Goal: Information Seeking & Learning: Find specific fact

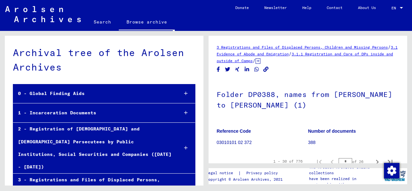
scroll to position [11628, 0]
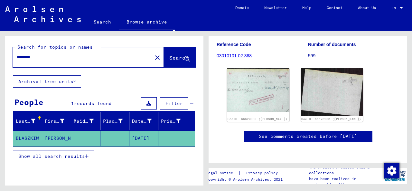
click at [169, 58] on span "Search" at bounding box center [178, 57] width 19 height 6
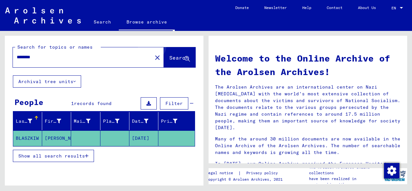
click at [173, 54] on button "Search" at bounding box center [180, 57] width 32 height 20
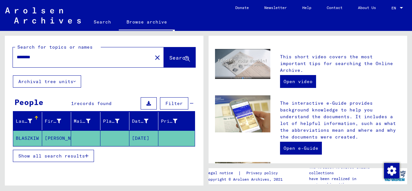
scroll to position [146, 0]
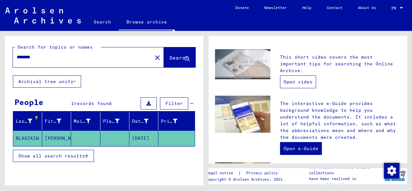
click at [294, 79] on link "Open video" at bounding box center [298, 81] width 36 height 13
click at [28, 119] on icon at bounding box center [30, 121] width 5 height 5
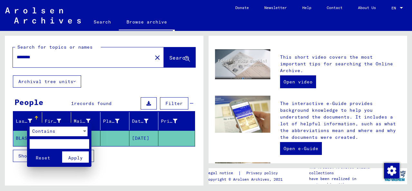
click at [81, 141] on input "text" at bounding box center [60, 144] width 60 height 10
click at [56, 118] on div at bounding box center [206, 95] width 412 height 191
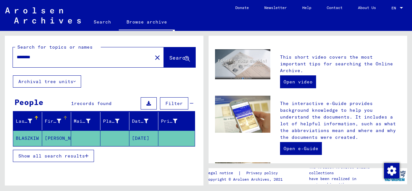
click at [57, 118] on div at bounding box center [59, 121] width 5 height 7
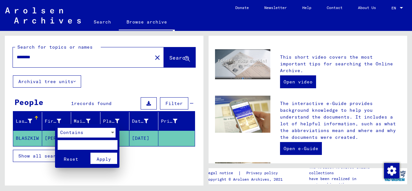
click at [86, 117] on div at bounding box center [206, 95] width 412 height 191
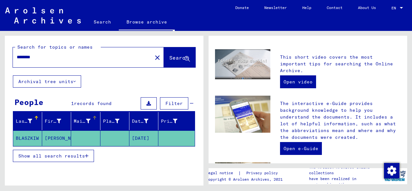
click at [86, 118] on div at bounding box center [88, 121] width 5 height 7
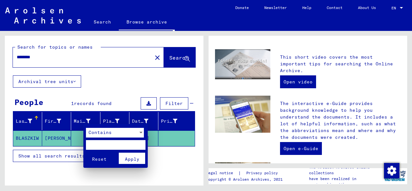
click at [116, 120] on div at bounding box center [206, 95] width 412 height 191
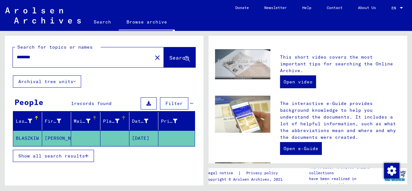
click at [115, 119] on icon at bounding box center [117, 121] width 5 height 5
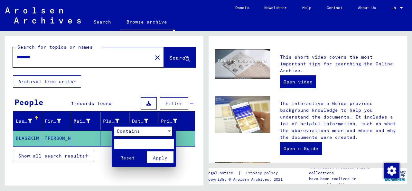
click at [105, 123] on div at bounding box center [206, 95] width 412 height 191
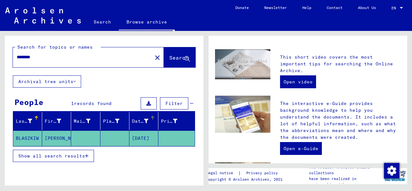
click at [133, 121] on div "Date of Birth" at bounding box center [140, 121] width 16 height 7
click at [173, 119] on icon at bounding box center [175, 121] width 5 height 5
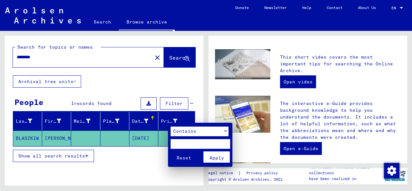
click at [165, 125] on div at bounding box center [206, 95] width 412 height 191
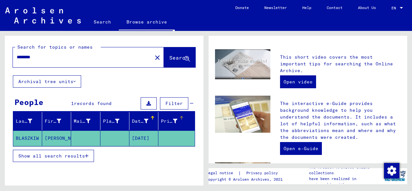
click at [165, 125] on div "Prisoner #" at bounding box center [174, 121] width 26 height 10
click at [58, 81] on button "Archival tree units" at bounding box center [47, 81] width 68 height 12
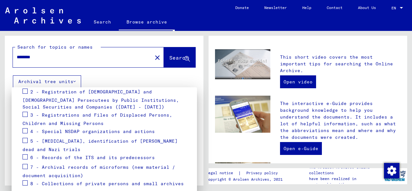
scroll to position [108, 0]
click at [23, 112] on span at bounding box center [25, 113] width 5 height 5
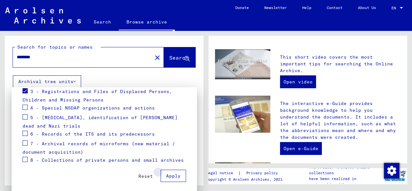
click at [173, 175] on span "Apply" at bounding box center [173, 176] width 14 height 6
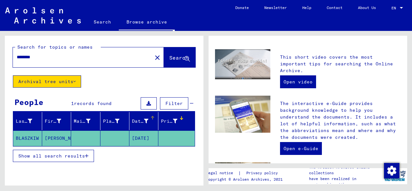
scroll to position [28, 0]
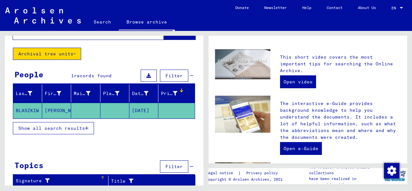
click at [47, 178] on icon at bounding box center [46, 180] width 8 height 5
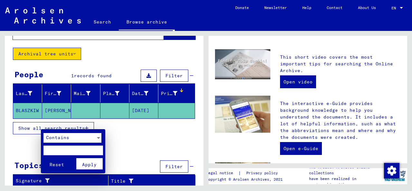
click at [148, 148] on div at bounding box center [206, 95] width 412 height 191
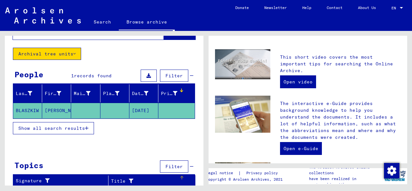
click at [129, 179] on icon at bounding box center [130, 181] width 8 height 5
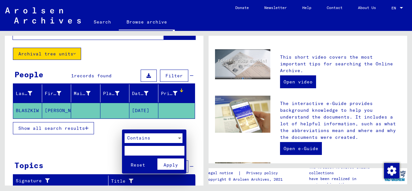
click at [96, 156] on div at bounding box center [206, 95] width 412 height 191
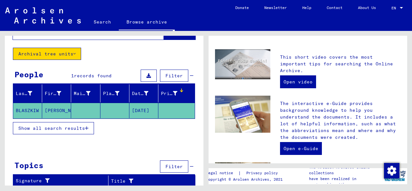
click at [61, 128] on span "Show all search results" at bounding box center [51, 128] width 67 height 6
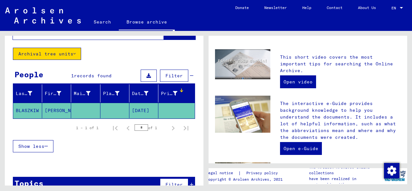
click at [146, 77] on icon at bounding box center [148, 75] width 5 height 5
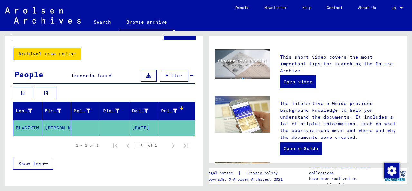
click at [146, 77] on icon at bounding box center [148, 75] width 5 height 5
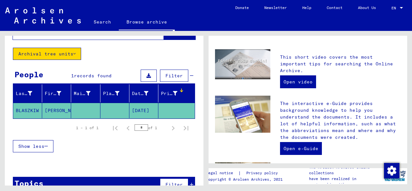
click at [146, 77] on icon at bounding box center [148, 75] width 5 height 5
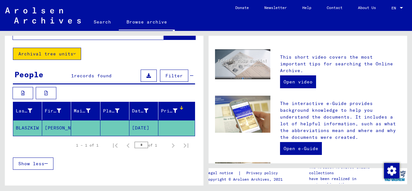
click at [146, 77] on icon at bounding box center [148, 75] width 5 height 5
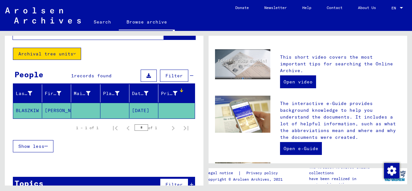
click at [181, 90] on div at bounding box center [182, 91] width 2 height 2
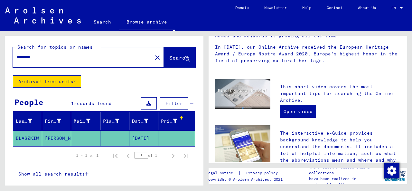
scroll to position [0, 0]
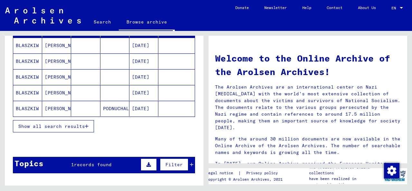
scroll to position [133, 0]
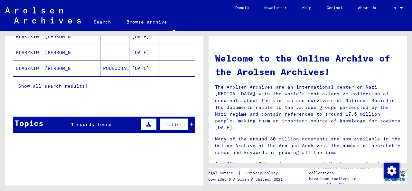
click at [92, 123] on span "records found" at bounding box center [93, 124] width 38 height 6
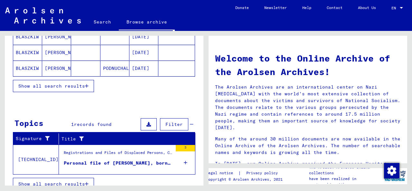
scroll to position [138, 0]
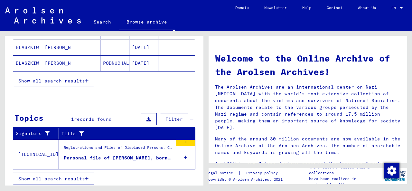
click at [144, 154] on div "Personal file of BLASZKIW, STEFAN, born on 22-Nov-1923, born in PODNUCHALOWEE" at bounding box center [118, 157] width 109 height 7
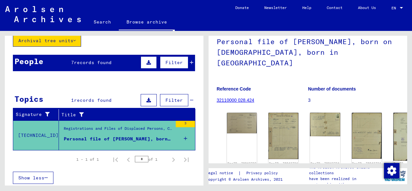
scroll to position [55, 0]
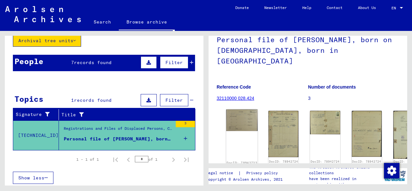
click at [235, 113] on div "DocID: 78942723 (STEFAN BLASZKIW)" at bounding box center [242, 139] width 32 height 61
click at [234, 109] on img at bounding box center [242, 120] width 32 height 22
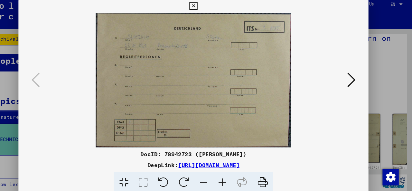
scroll to position [0, 0]
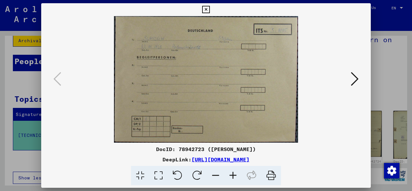
click at [356, 80] on icon at bounding box center [355, 78] width 8 height 15
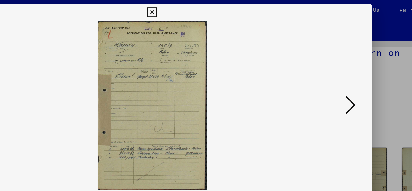
click at [355, 78] on icon at bounding box center [355, 78] width 8 height 15
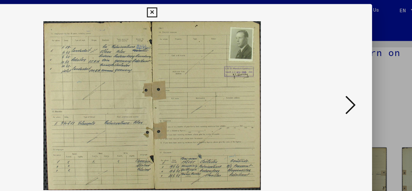
click at [355, 78] on icon at bounding box center [355, 78] width 8 height 15
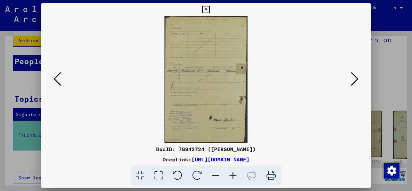
click at [65, 78] on img at bounding box center [206, 79] width 286 height 126
click at [56, 83] on icon at bounding box center [57, 78] width 8 height 15
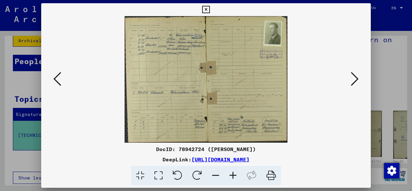
click at [353, 81] on icon at bounding box center [355, 78] width 8 height 15
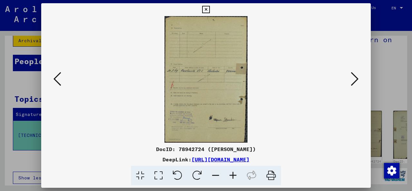
click at [353, 75] on icon at bounding box center [355, 78] width 8 height 15
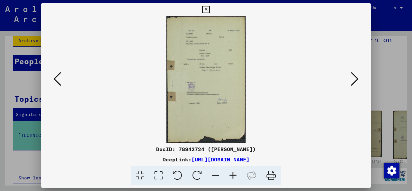
click at [354, 75] on icon at bounding box center [355, 78] width 8 height 15
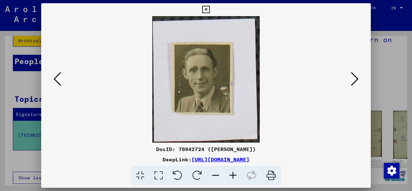
click at [354, 75] on icon at bounding box center [355, 78] width 8 height 15
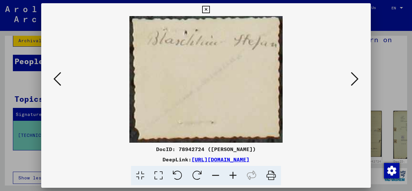
click at [354, 75] on icon at bounding box center [355, 78] width 8 height 15
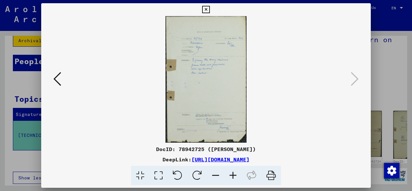
click at [207, 4] on button at bounding box center [205, 9] width 11 height 13
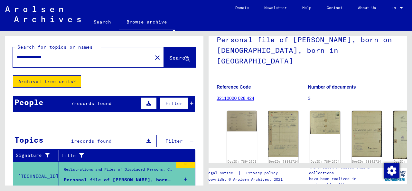
click at [31, 56] on input "**********" at bounding box center [83, 57] width 132 height 7
type input "**********"
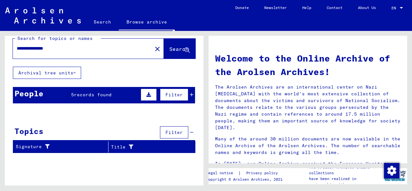
scroll to position [18, 0]
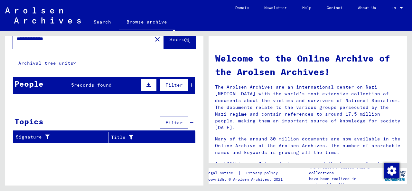
click at [93, 84] on span "records found" at bounding box center [93, 85] width 38 height 6
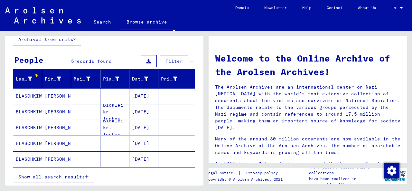
scroll to position [43, 0]
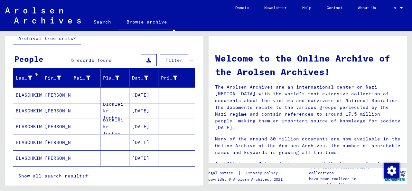
click at [136, 107] on mat-cell "07/20/1914" at bounding box center [143, 110] width 29 height 15
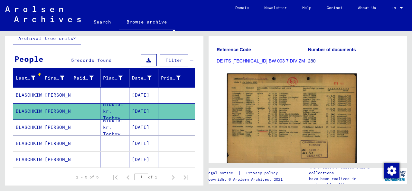
scroll to position [84, 0]
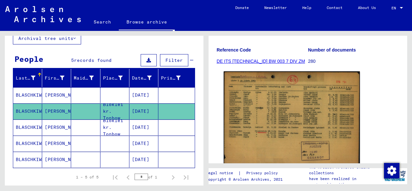
click at [282, 105] on img at bounding box center [292, 119] width 136 height 97
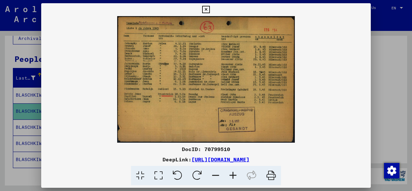
click at [205, 9] on icon at bounding box center [205, 10] width 7 height 8
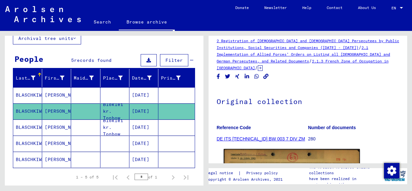
scroll to position [0, 0]
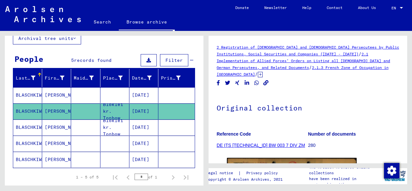
click at [113, 125] on mat-cell "Bloklei kr. Tonbow" at bounding box center [114, 127] width 29 height 16
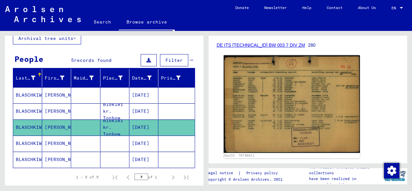
scroll to position [98, 0]
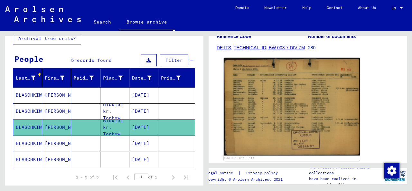
click at [283, 98] on img at bounding box center [292, 107] width 136 height 98
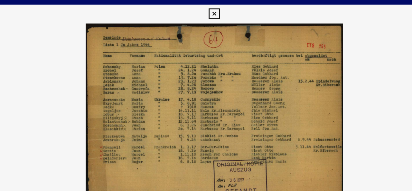
click at [205, 8] on icon at bounding box center [205, 10] width 7 height 8
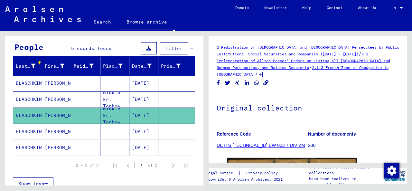
scroll to position [55, 0]
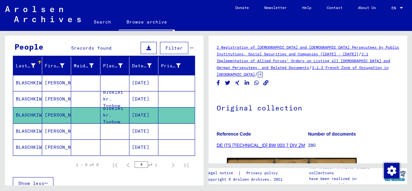
click at [137, 128] on mat-cell "07/20/1914" at bounding box center [143, 131] width 29 height 16
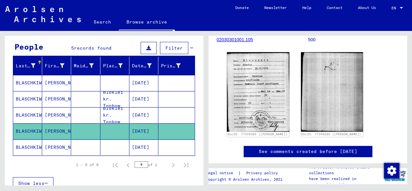
scroll to position [91, 0]
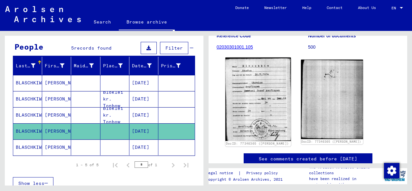
click at [263, 110] on img at bounding box center [257, 99] width 65 height 83
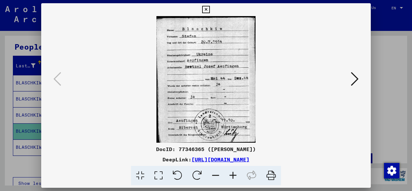
click at [356, 79] on icon at bounding box center [355, 78] width 8 height 15
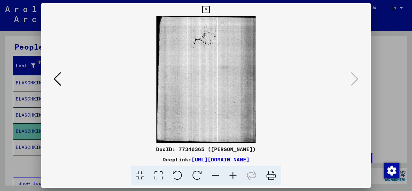
click at [205, 9] on icon at bounding box center [205, 10] width 7 height 8
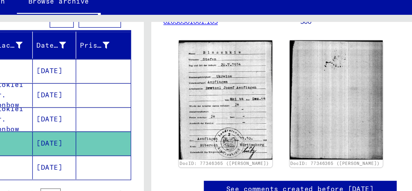
scroll to position [70, 0]
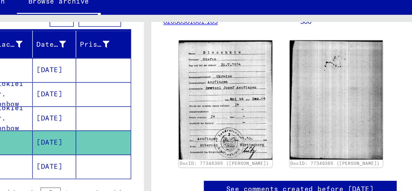
click at [141, 130] on mat-cell "07/20/1914" at bounding box center [143, 132] width 29 height 16
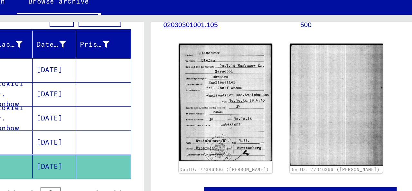
scroll to position [101, 0]
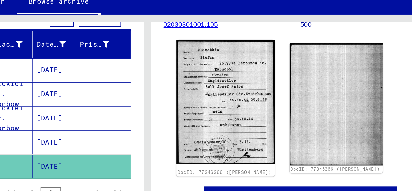
click at [267, 86] on img at bounding box center [257, 89] width 65 height 82
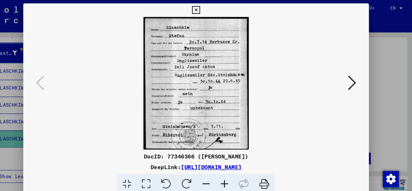
scroll to position [0, 0]
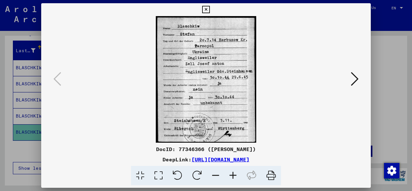
click at [353, 74] on icon at bounding box center [355, 78] width 8 height 15
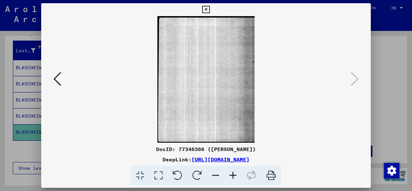
click at [205, 5] on button at bounding box center [205, 9] width 11 height 13
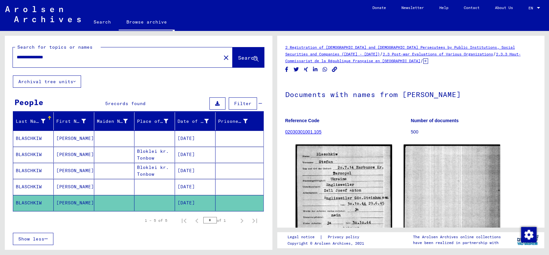
click at [175, 151] on mat-cell "07/20/1914" at bounding box center [195, 154] width 41 height 16
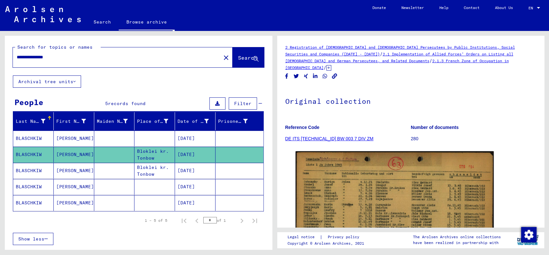
click at [34, 58] on input "**********" at bounding box center [117, 57] width 201 height 7
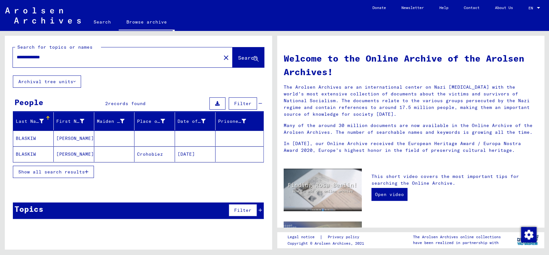
click at [31, 138] on mat-cell "BLASKIW" at bounding box center [33, 137] width 41 height 15
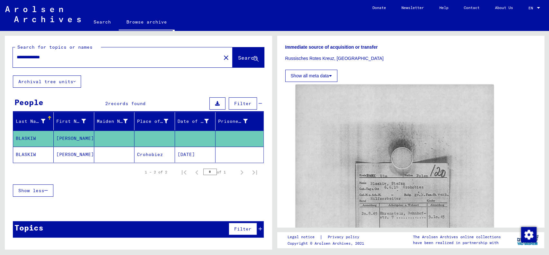
scroll to position [210, 0]
click at [155, 151] on mat-cell "Crohobiez" at bounding box center [155, 154] width 41 height 16
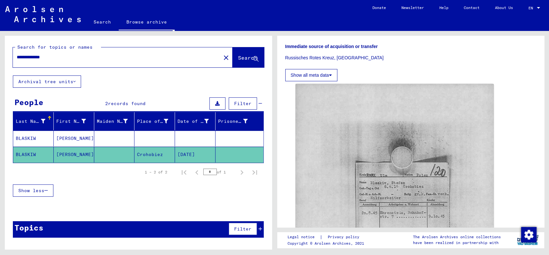
click at [119, 157] on mat-cell at bounding box center [114, 154] width 41 height 16
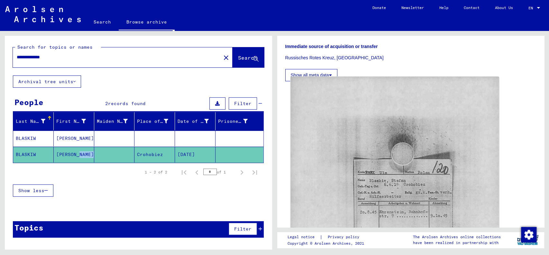
scroll to position [209, 0]
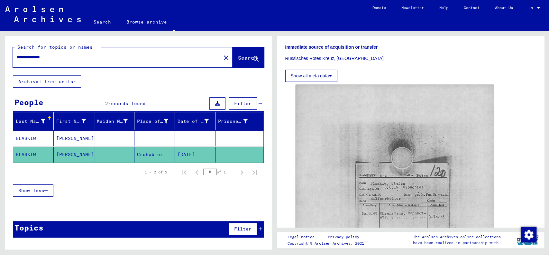
click at [27, 57] on input "**********" at bounding box center [117, 57] width 201 height 7
type input "**********"
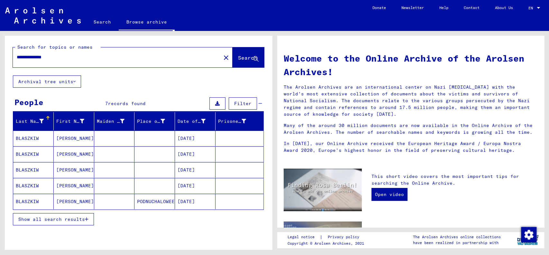
click at [199, 140] on mat-cell "07/20/1914" at bounding box center [195, 137] width 41 height 15
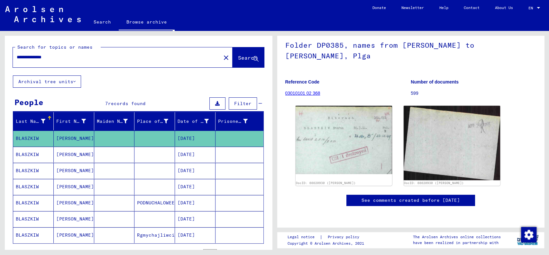
scroll to position [60, 0]
click at [350, 129] on img at bounding box center [343, 139] width 101 height 71
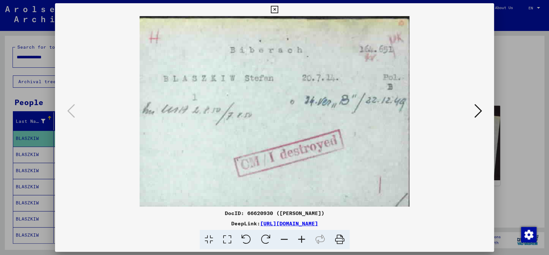
click at [273, 10] on icon at bounding box center [274, 10] width 7 height 8
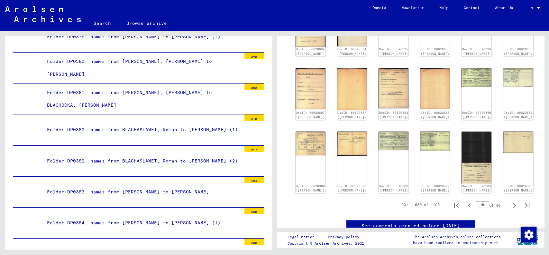
scroll to position [290, 0]
click at [510, 208] on icon "Next page" at bounding box center [514, 204] width 9 height 9
type input "**"
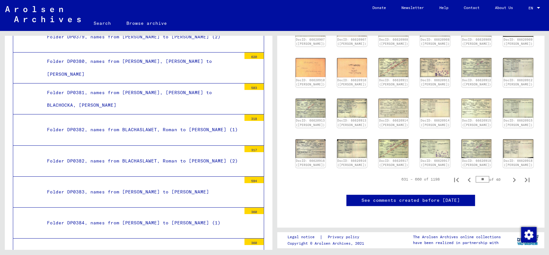
scroll to position [202, 0]
click at [513, 182] on icon "Next page" at bounding box center [514, 179] width 3 height 5
type input "**"
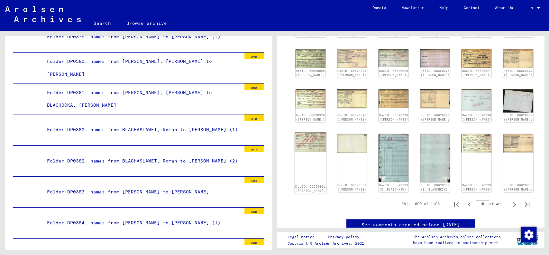
click at [313, 152] on img at bounding box center [311, 142] width 32 height 20
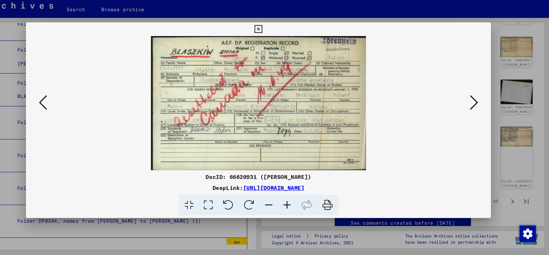
scroll to position [0, 0]
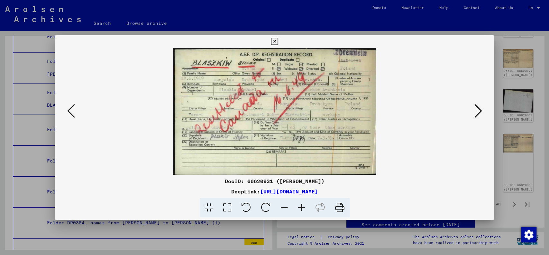
click at [480, 113] on icon at bounding box center [478, 110] width 8 height 15
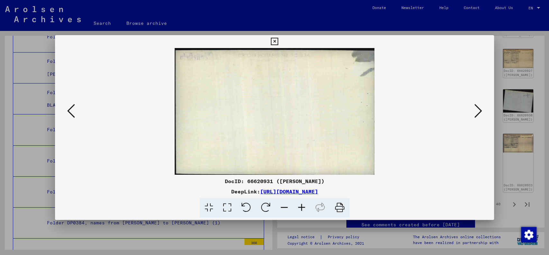
click at [480, 113] on icon at bounding box center [478, 110] width 8 height 15
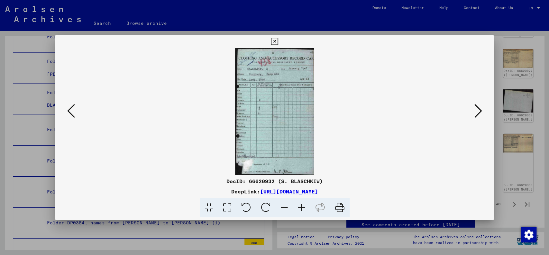
click at [473, 107] on button at bounding box center [478, 111] width 12 height 18
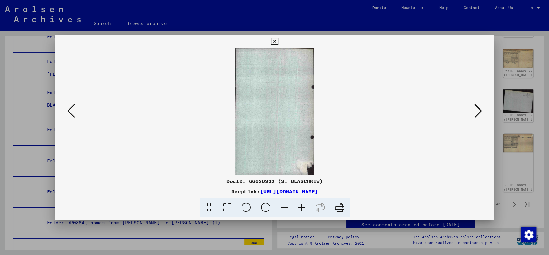
click at [473, 107] on button at bounding box center [478, 111] width 12 height 18
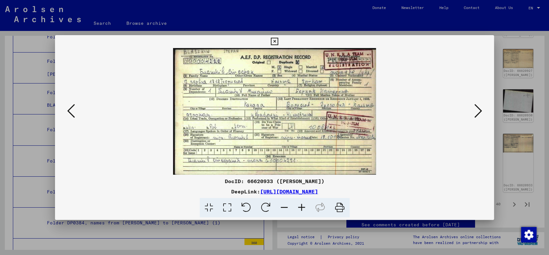
click at [476, 109] on icon at bounding box center [478, 110] width 8 height 15
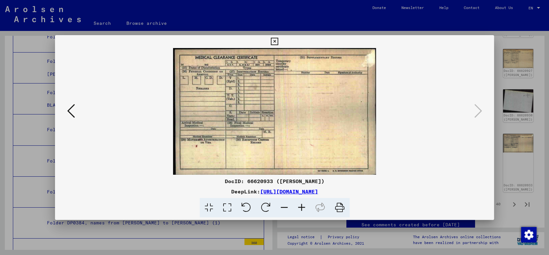
click at [273, 40] on icon at bounding box center [274, 42] width 7 height 8
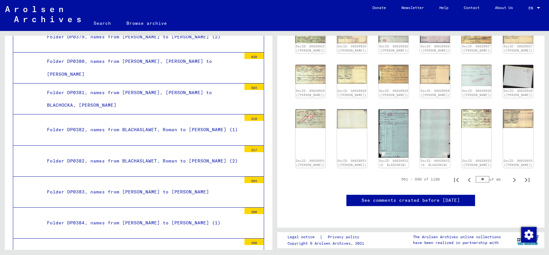
scroll to position [254, 0]
click at [510, 175] on icon "Next page" at bounding box center [514, 179] width 9 height 9
type input "**"
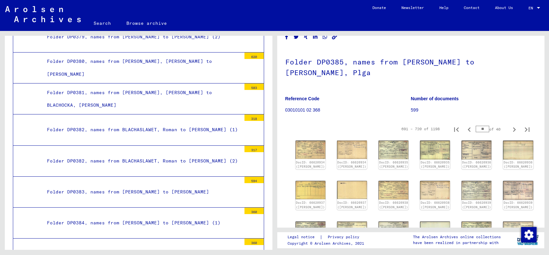
scroll to position [21, 0]
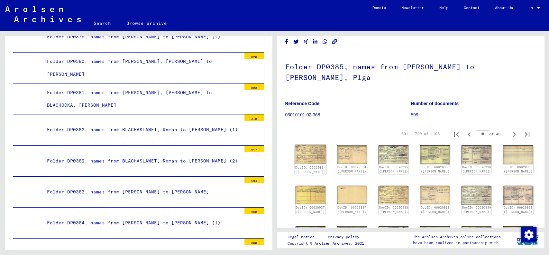
click at [310, 151] on img at bounding box center [311, 154] width 32 height 19
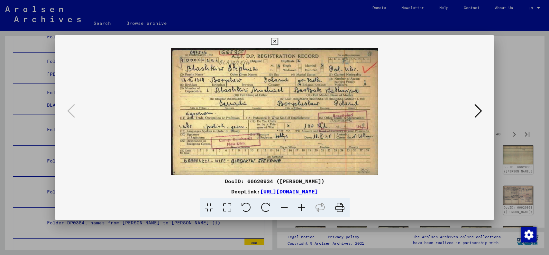
click at [464, 111] on img at bounding box center [275, 111] width 396 height 126
click at [471, 111] on img at bounding box center [275, 111] width 396 height 126
click at [477, 111] on icon at bounding box center [478, 110] width 8 height 15
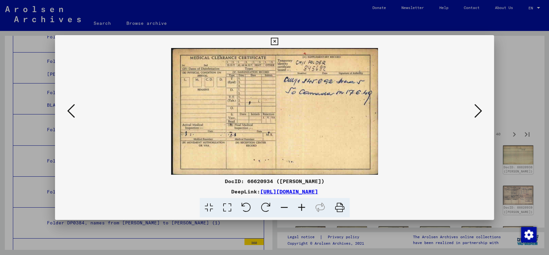
click at [477, 111] on icon at bounding box center [478, 110] width 8 height 15
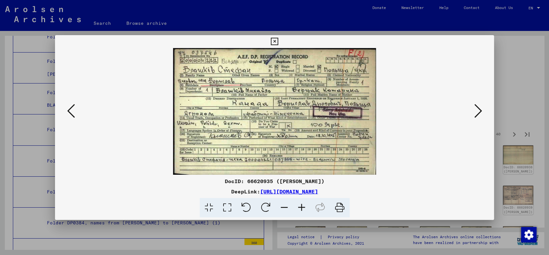
click at [479, 109] on icon at bounding box center [478, 110] width 8 height 15
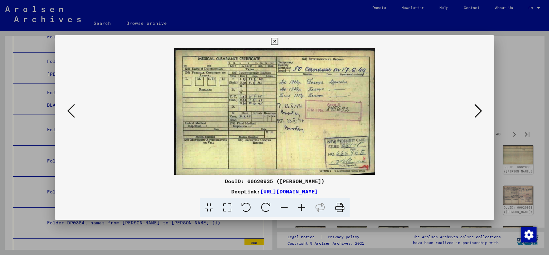
click at [479, 109] on icon at bounding box center [478, 110] width 8 height 15
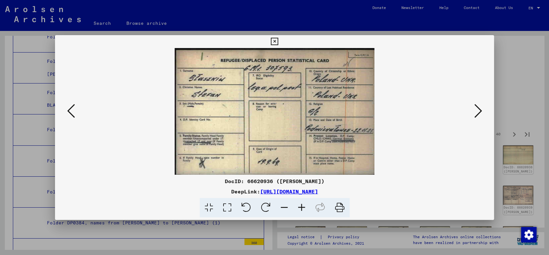
click at [479, 109] on icon at bounding box center [478, 110] width 8 height 15
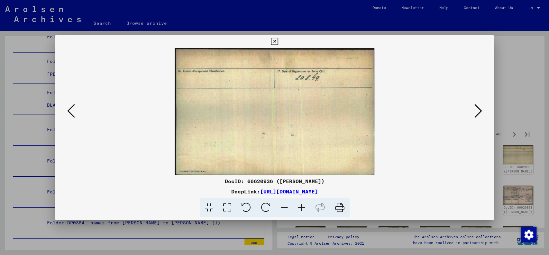
click at [479, 109] on icon at bounding box center [478, 110] width 8 height 15
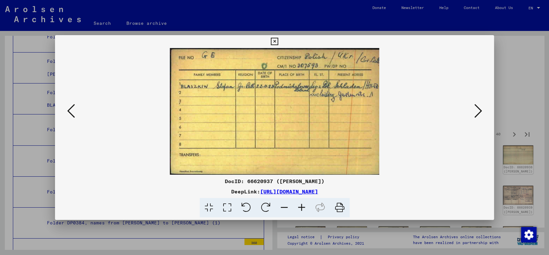
click at [479, 109] on icon at bounding box center [478, 110] width 8 height 15
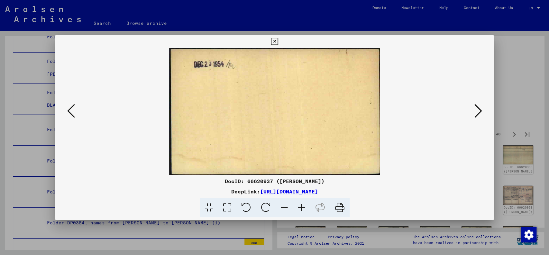
click at [479, 109] on icon at bounding box center [478, 110] width 8 height 15
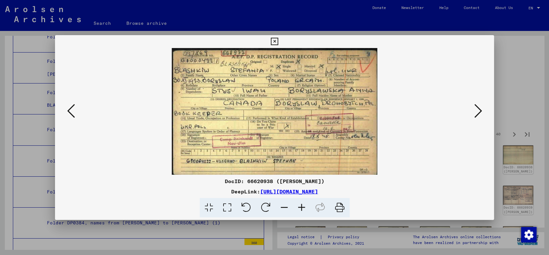
click at [479, 109] on icon at bounding box center [478, 110] width 8 height 15
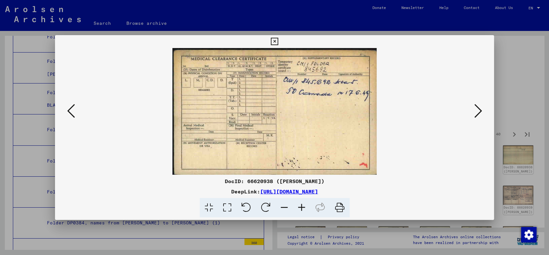
click at [479, 109] on icon at bounding box center [478, 110] width 8 height 15
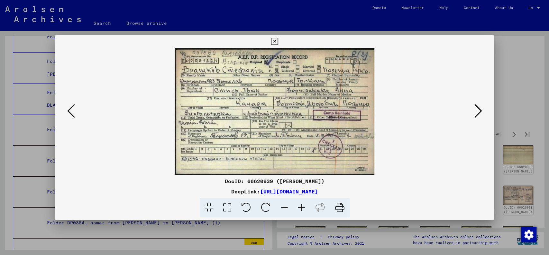
click at [479, 109] on icon at bounding box center [478, 110] width 8 height 15
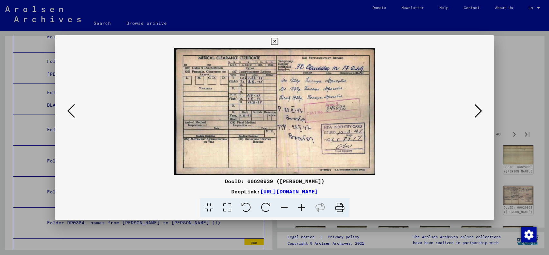
click at [479, 109] on icon at bounding box center [478, 110] width 8 height 15
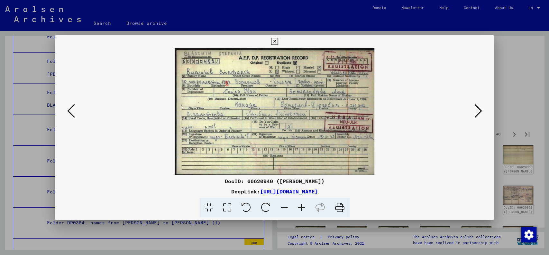
click at [479, 109] on icon at bounding box center [478, 110] width 8 height 15
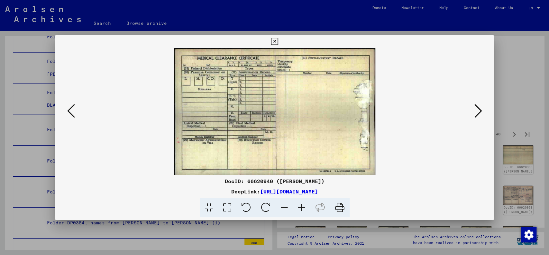
click at [479, 109] on icon at bounding box center [478, 110] width 8 height 15
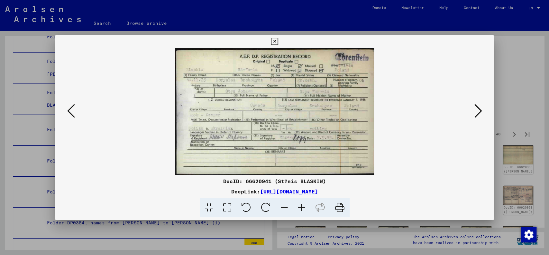
click at [479, 109] on icon at bounding box center [478, 110] width 8 height 15
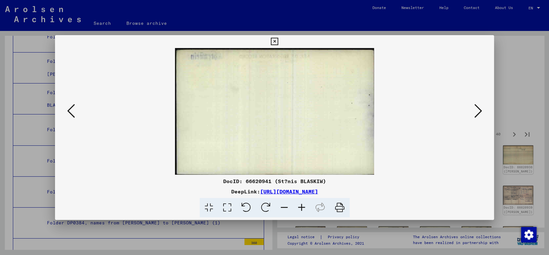
click at [479, 109] on icon at bounding box center [478, 110] width 8 height 15
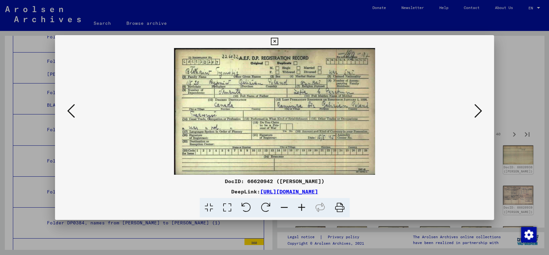
click at [479, 109] on icon at bounding box center [478, 110] width 8 height 15
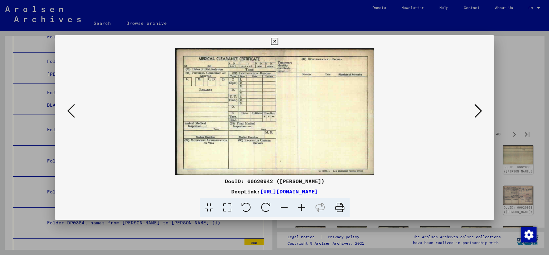
click at [479, 109] on icon at bounding box center [478, 110] width 8 height 15
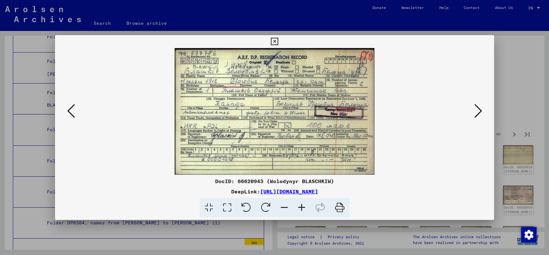
click at [479, 109] on icon at bounding box center [478, 110] width 8 height 15
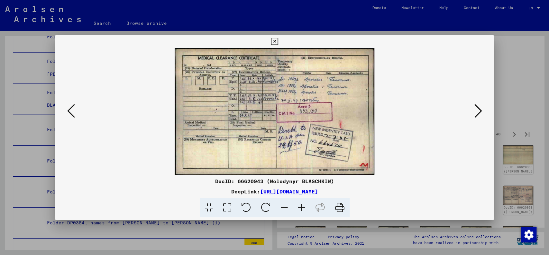
click at [479, 109] on icon at bounding box center [478, 110] width 8 height 15
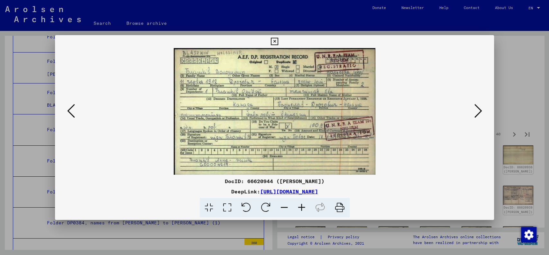
click at [479, 109] on icon at bounding box center [478, 110] width 8 height 15
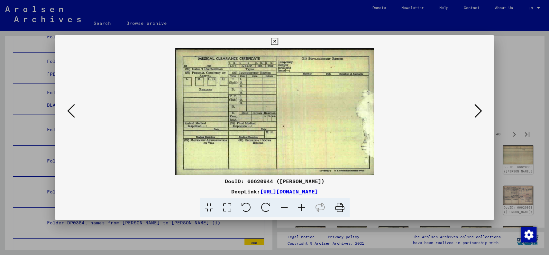
click at [479, 109] on icon at bounding box center [478, 110] width 8 height 15
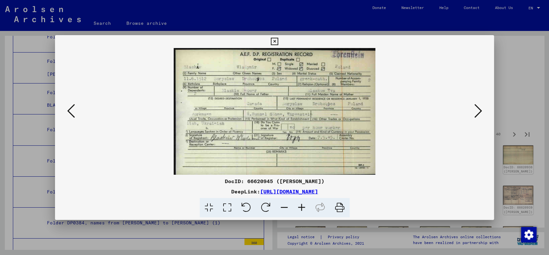
click at [479, 109] on icon at bounding box center [478, 110] width 8 height 15
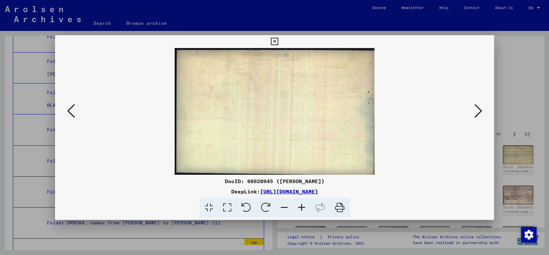
click at [479, 109] on icon at bounding box center [478, 110] width 8 height 15
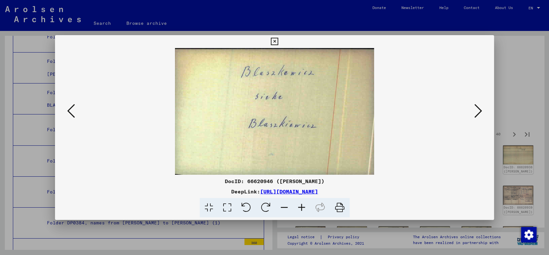
click at [479, 109] on icon at bounding box center [478, 110] width 8 height 15
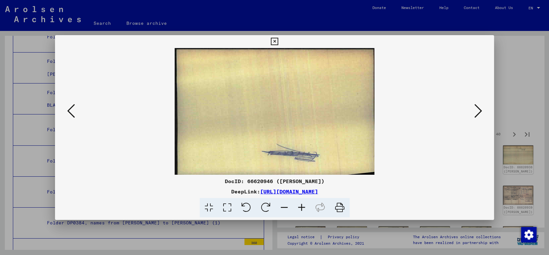
click at [479, 109] on icon at bounding box center [478, 110] width 8 height 15
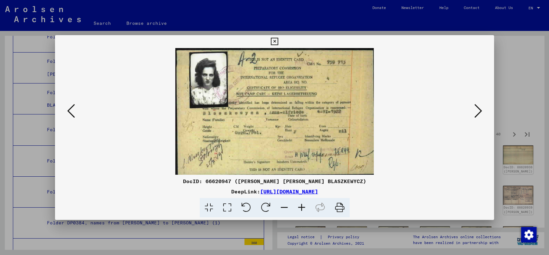
click at [479, 109] on icon at bounding box center [478, 110] width 8 height 15
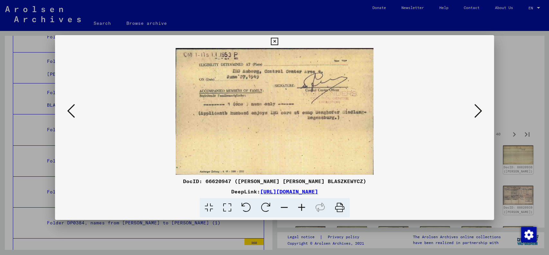
click at [479, 109] on icon at bounding box center [478, 110] width 8 height 15
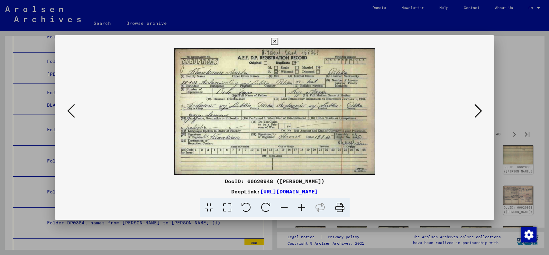
click at [479, 109] on icon at bounding box center [478, 110] width 8 height 15
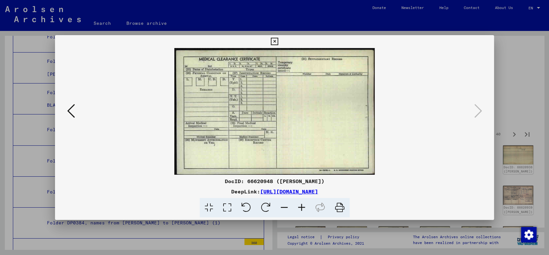
click at [275, 40] on icon at bounding box center [274, 42] width 7 height 8
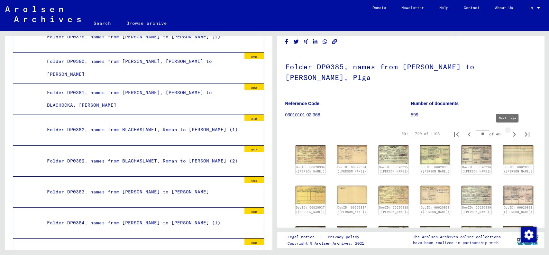
click at [510, 134] on icon "Next page" at bounding box center [514, 134] width 9 height 9
type input "**"
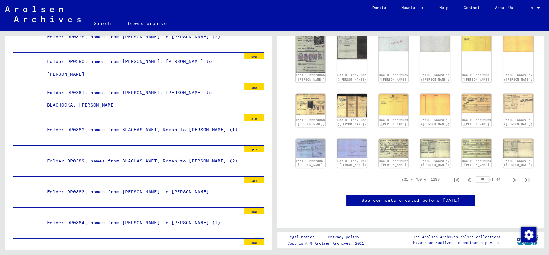
scroll to position [283, 0]
click at [513, 182] on icon "Next page" at bounding box center [514, 179] width 3 height 5
type input "**"
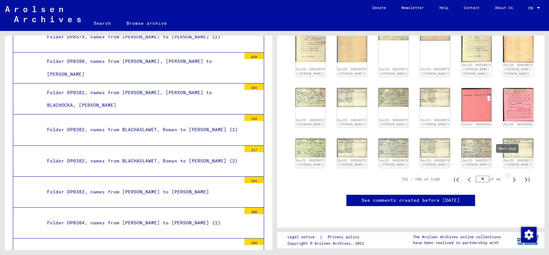
click at [510, 175] on icon "Next page" at bounding box center [514, 179] width 9 height 9
type input "**"
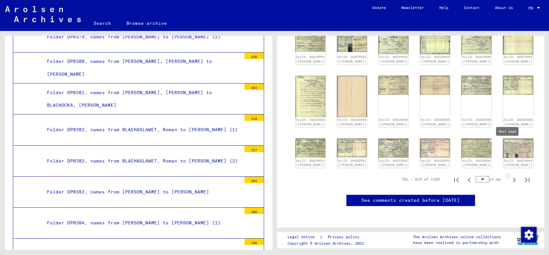
click at [510, 175] on icon "Next page" at bounding box center [514, 179] width 9 height 9
type input "**"
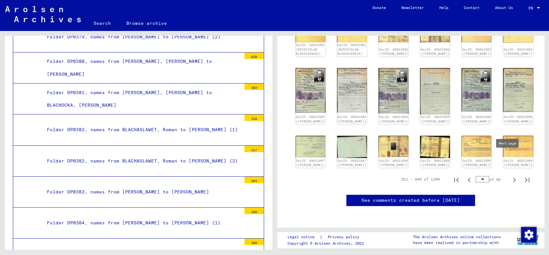
click at [510, 175] on icon "Next page" at bounding box center [514, 179] width 9 height 9
type input "**"
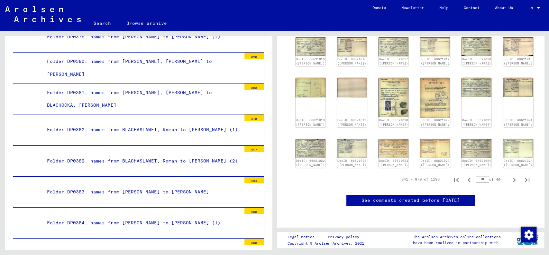
scroll to position [252, 0]
click at [513, 182] on icon "Next page" at bounding box center [514, 179] width 3 height 5
type input "**"
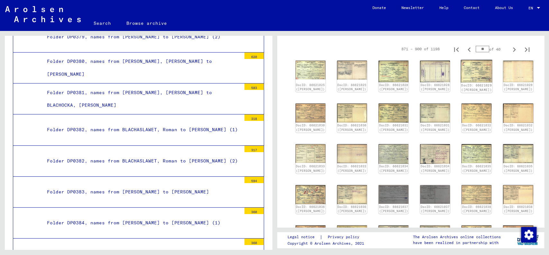
scroll to position [103, 0]
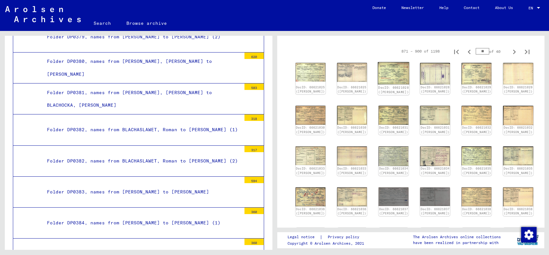
click at [385, 70] on img at bounding box center [394, 73] width 32 height 23
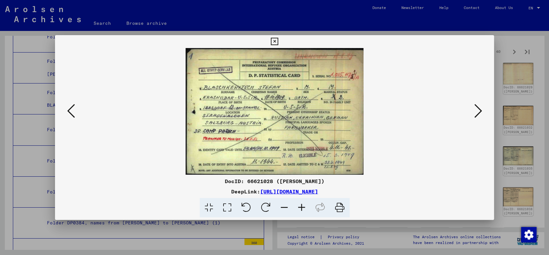
click at [484, 107] on button at bounding box center [478, 111] width 12 height 18
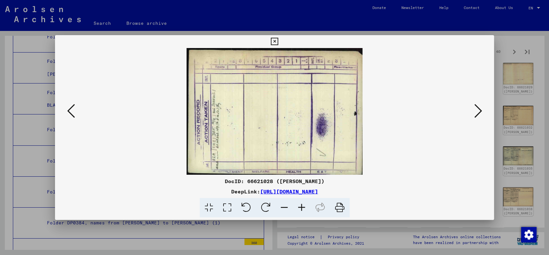
click at [484, 107] on button at bounding box center [478, 111] width 12 height 18
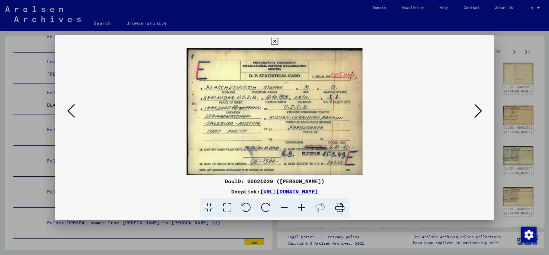
click at [484, 107] on button at bounding box center [478, 111] width 12 height 18
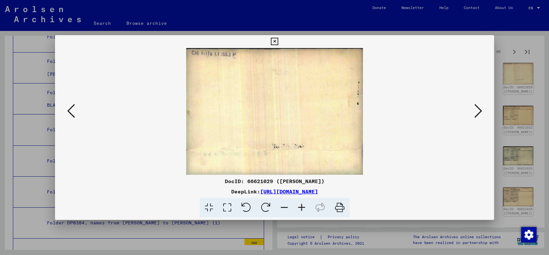
click at [484, 107] on button at bounding box center [478, 111] width 12 height 18
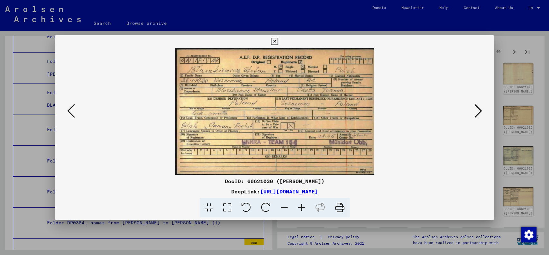
click at [484, 107] on button at bounding box center [478, 111] width 12 height 18
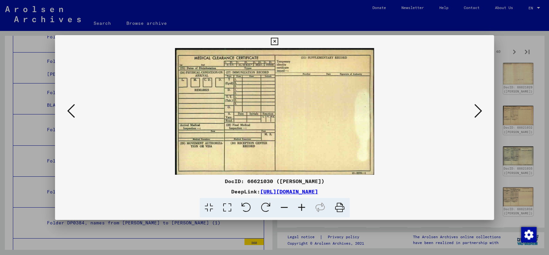
click at [484, 107] on button at bounding box center [478, 111] width 12 height 18
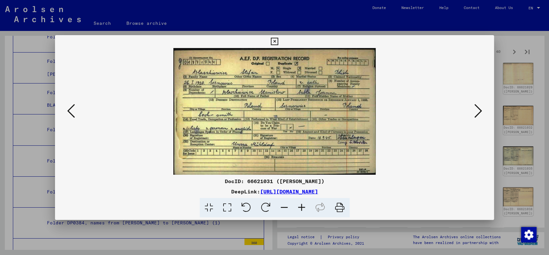
click at [484, 107] on button at bounding box center [478, 111] width 12 height 18
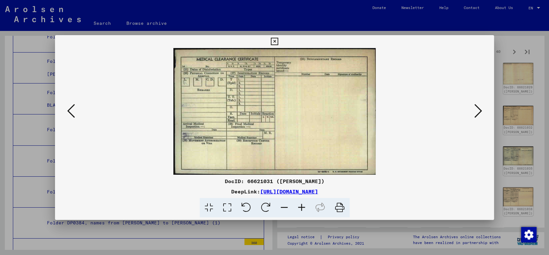
click at [484, 107] on button at bounding box center [478, 111] width 12 height 18
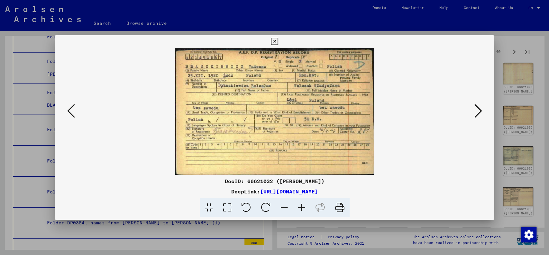
click at [484, 107] on button at bounding box center [478, 111] width 12 height 18
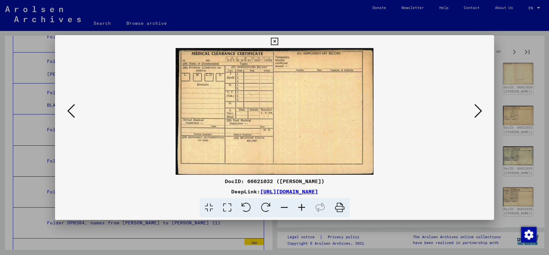
click at [484, 107] on button at bounding box center [478, 111] width 12 height 18
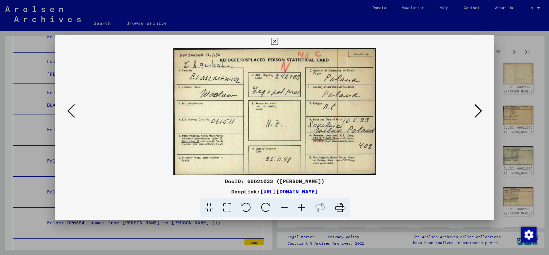
click at [484, 107] on button at bounding box center [478, 111] width 12 height 18
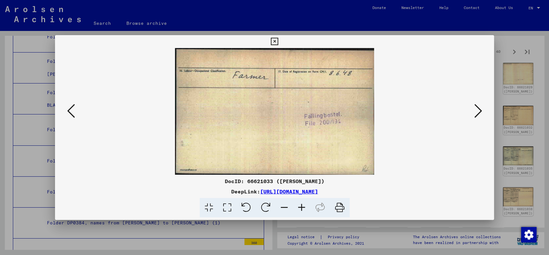
click at [484, 107] on button at bounding box center [478, 111] width 12 height 18
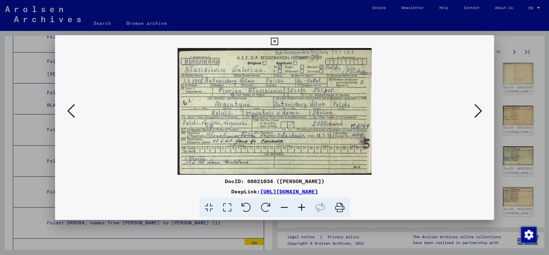
click at [484, 107] on button at bounding box center [478, 111] width 12 height 18
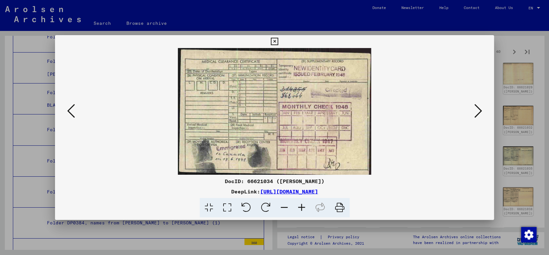
click at [484, 107] on button at bounding box center [478, 111] width 12 height 18
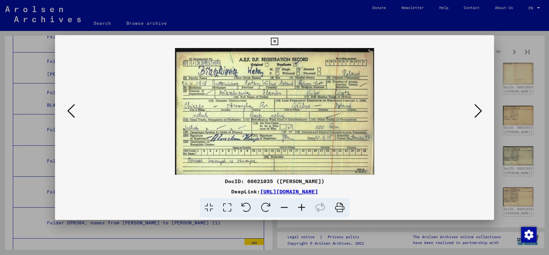
click at [484, 107] on button at bounding box center [478, 111] width 12 height 18
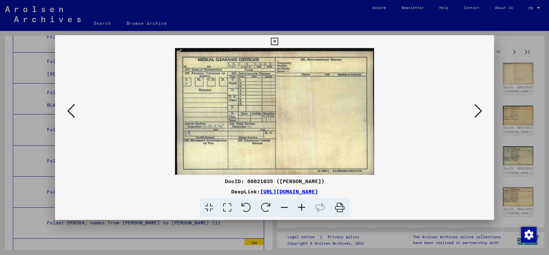
click at [484, 107] on button at bounding box center [478, 111] width 12 height 18
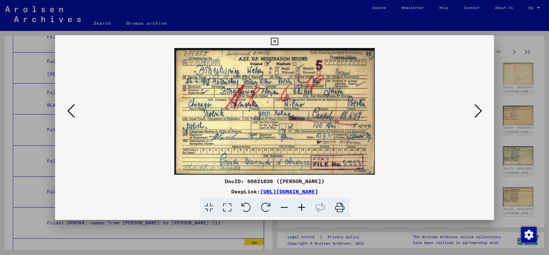
click at [484, 107] on button at bounding box center [478, 111] width 12 height 18
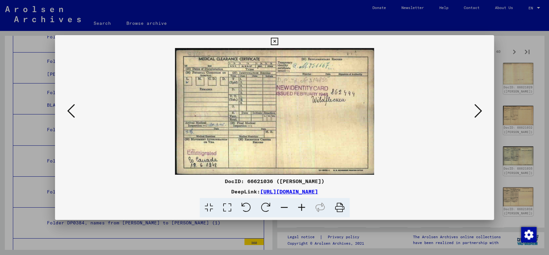
click at [484, 107] on button at bounding box center [478, 111] width 12 height 18
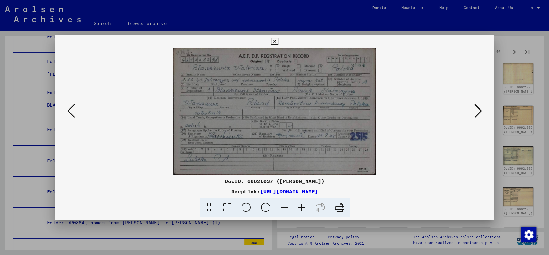
click at [484, 107] on button at bounding box center [478, 111] width 12 height 18
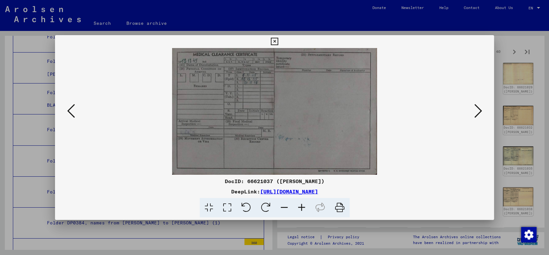
click at [69, 112] on icon at bounding box center [71, 110] width 8 height 15
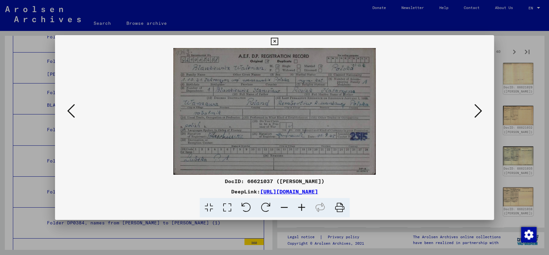
click at [474, 108] on button at bounding box center [478, 111] width 12 height 18
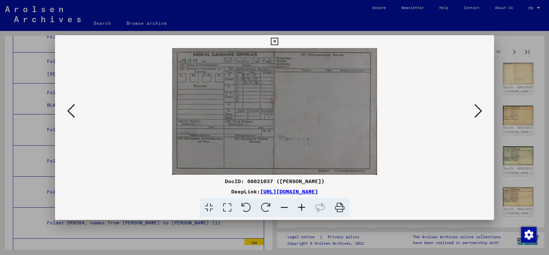
click at [474, 108] on button at bounding box center [478, 111] width 12 height 18
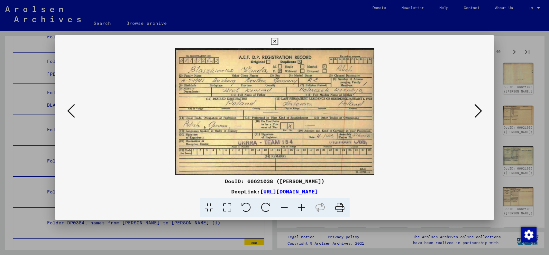
click at [474, 108] on button at bounding box center [478, 111] width 12 height 18
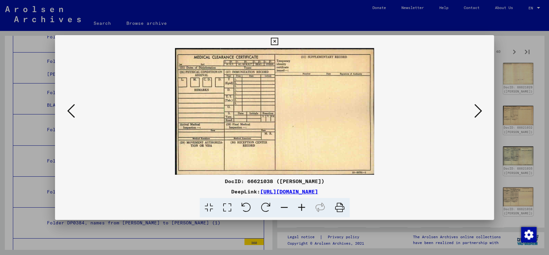
click at [474, 108] on button at bounding box center [478, 111] width 12 height 18
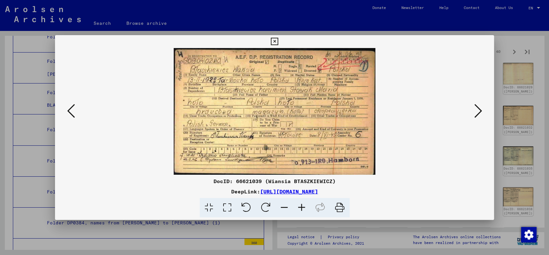
click at [474, 108] on button at bounding box center [478, 111] width 12 height 18
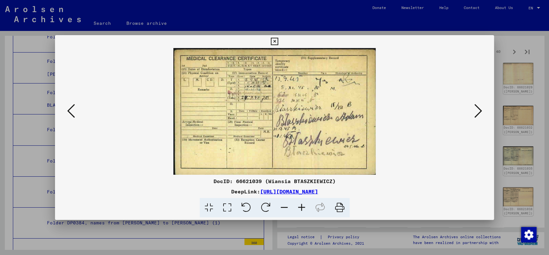
click at [474, 108] on button at bounding box center [478, 111] width 12 height 18
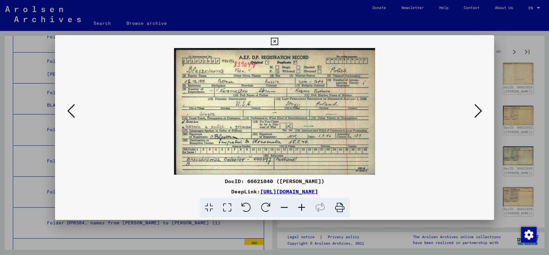
click at [474, 108] on button at bounding box center [478, 111] width 12 height 18
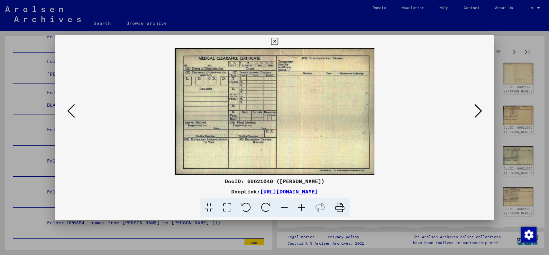
click at [474, 108] on button at bounding box center [478, 111] width 12 height 18
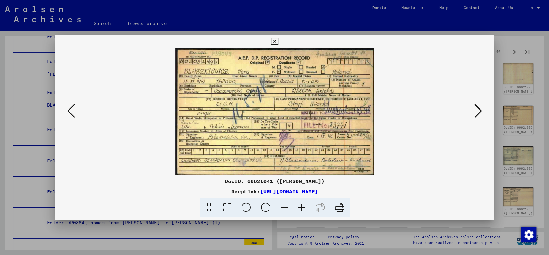
click at [474, 108] on button at bounding box center [478, 111] width 12 height 18
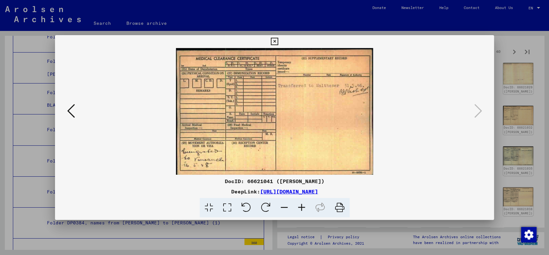
click at [272, 41] on icon at bounding box center [274, 42] width 7 height 8
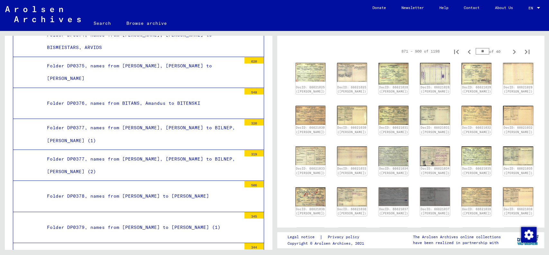
scroll to position [11195, 0]
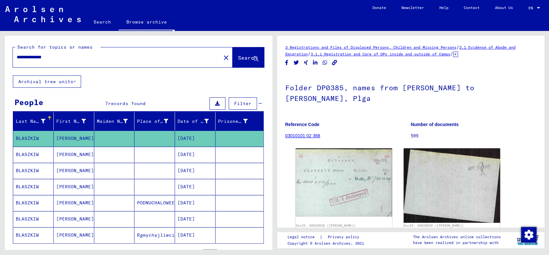
scroll to position [60, 0]
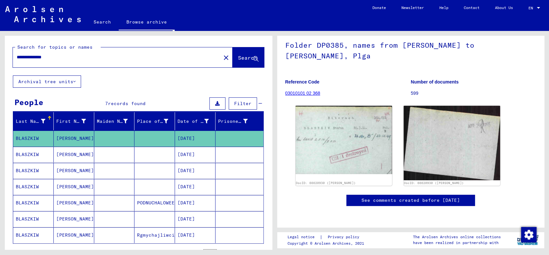
click at [185, 218] on mat-cell "[DATE]" at bounding box center [195, 219] width 41 height 16
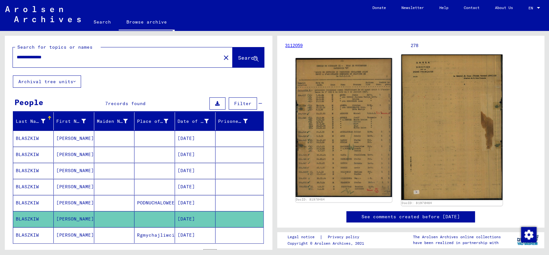
scroll to position [80, 0]
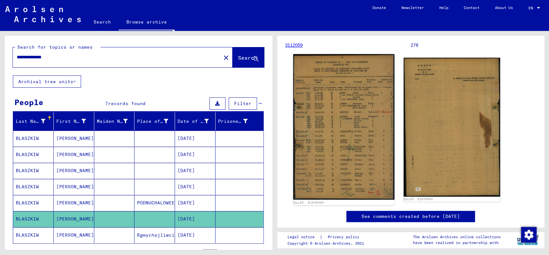
click at [330, 135] on img at bounding box center [343, 126] width 101 height 145
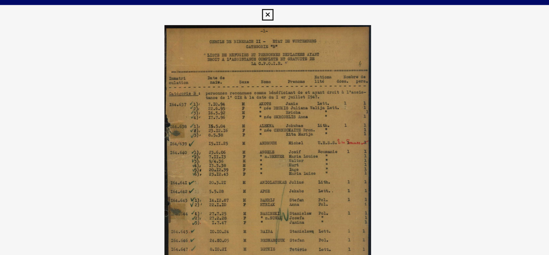
click at [373, 110] on img at bounding box center [275, 111] width 396 height 190
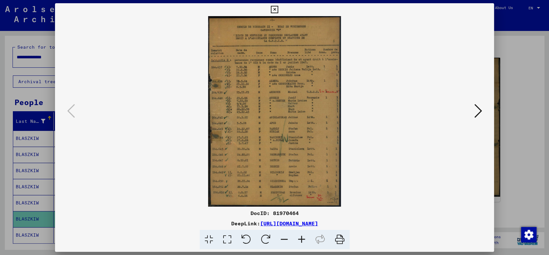
click at [216, 188] on img at bounding box center [275, 111] width 396 height 190
click at [474, 111] on icon at bounding box center [478, 110] width 8 height 15
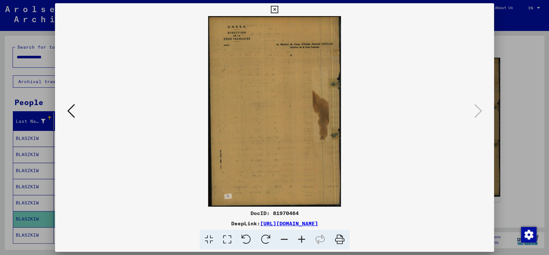
click at [69, 113] on icon at bounding box center [71, 110] width 8 height 15
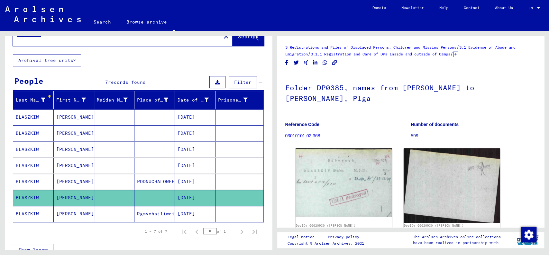
click at [194, 112] on mat-cell "07/20/1914" at bounding box center [195, 117] width 41 height 16
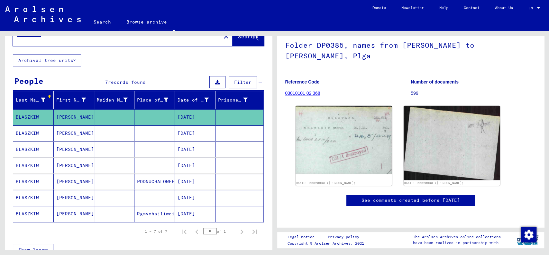
scroll to position [76, 0]
click at [157, 193] on mat-cell at bounding box center [155, 198] width 41 height 16
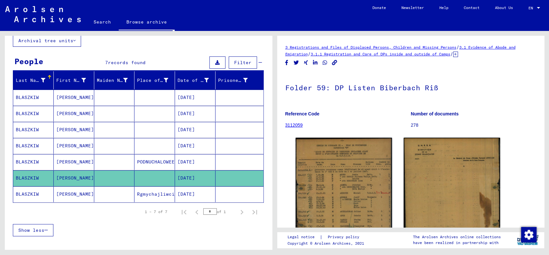
click at [247, 229] on div "Show less" at bounding box center [138, 229] width 251 height 19
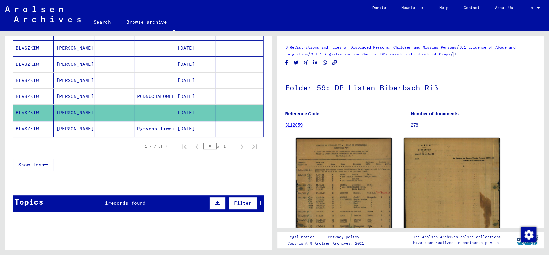
scroll to position [122, 0]
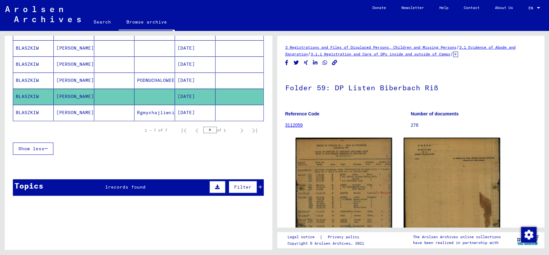
click at [215, 185] on icon at bounding box center [217, 186] width 5 height 5
click at [46, 202] on icon at bounding box center [46, 204] width 4 height 5
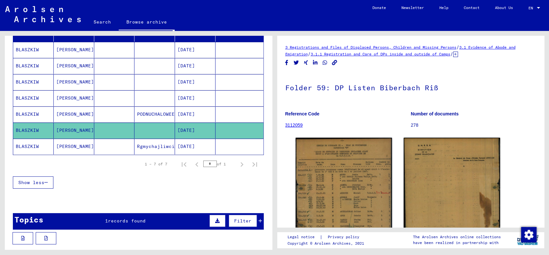
scroll to position [88, 0]
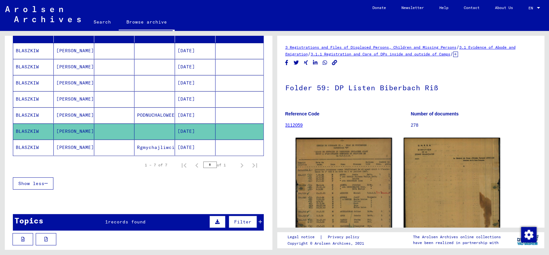
click at [234, 219] on span "Filter" at bounding box center [242, 222] width 17 height 6
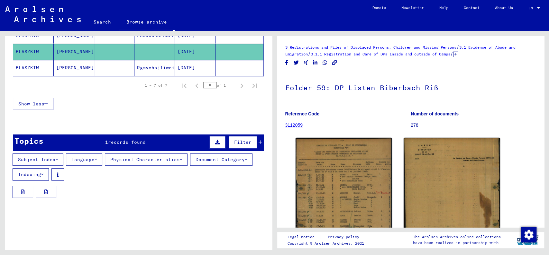
scroll to position [170, 0]
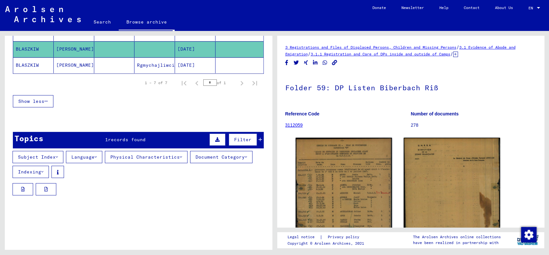
click at [57, 156] on icon at bounding box center [57, 156] width 2 height 5
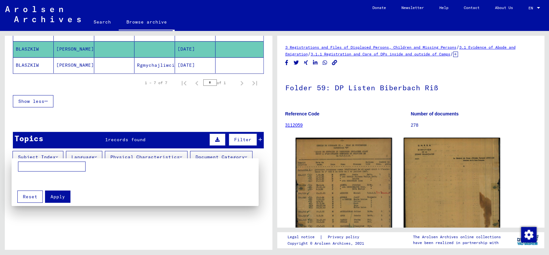
click at [160, 223] on div at bounding box center [274, 127] width 549 height 255
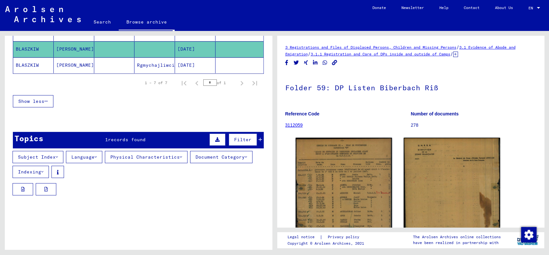
click at [97, 155] on icon at bounding box center [96, 156] width 2 height 5
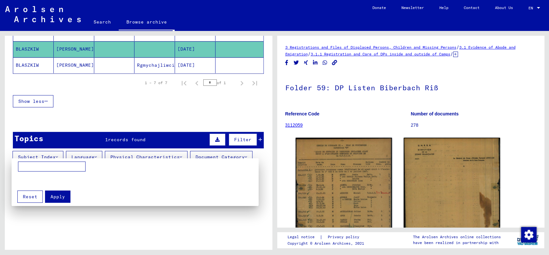
click at [141, 228] on div at bounding box center [274, 127] width 549 height 255
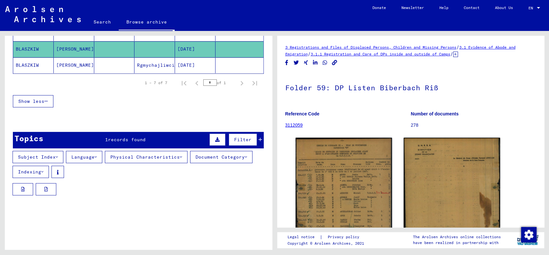
click at [245, 159] on icon at bounding box center [246, 156] width 2 height 5
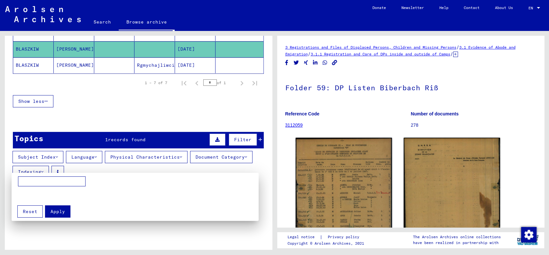
click at [135, 243] on div at bounding box center [274, 127] width 549 height 255
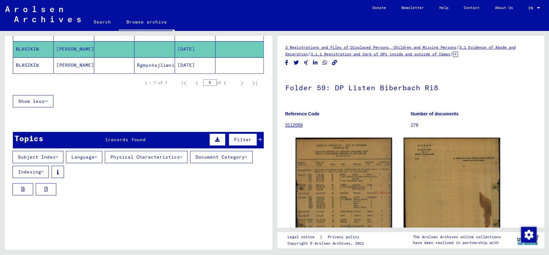
scroll to position [151, 0]
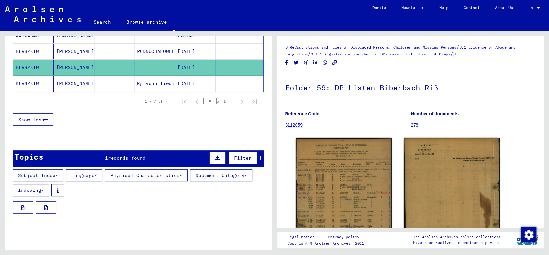
click at [170, 169] on button "Physical Characteristics" at bounding box center [146, 175] width 83 height 12
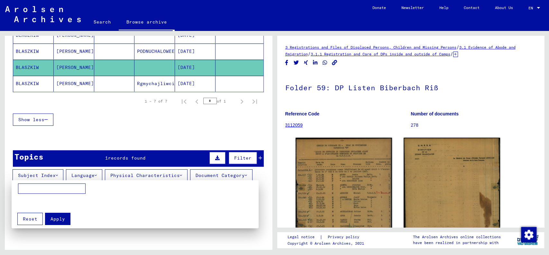
click at [159, 243] on div at bounding box center [274, 127] width 549 height 255
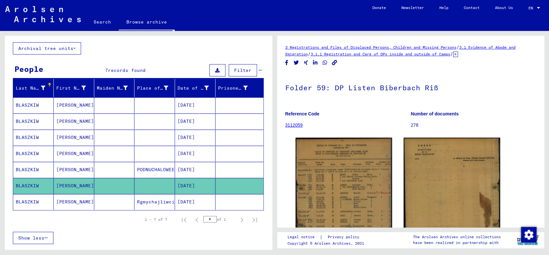
scroll to position [28, 0]
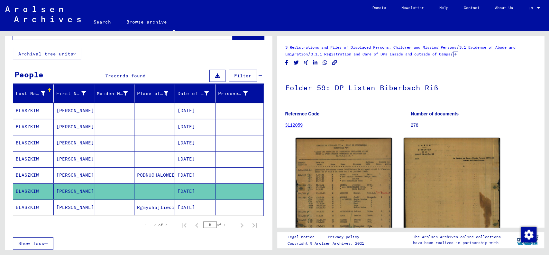
click at [241, 77] on span "Filter" at bounding box center [242, 76] width 17 height 6
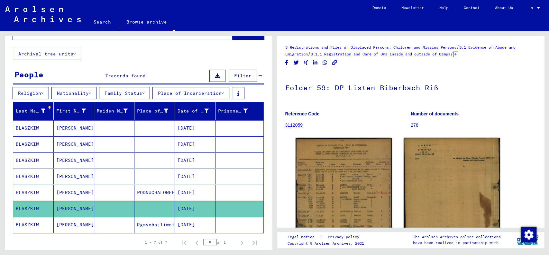
click at [83, 91] on button "Nationality" at bounding box center [73, 93] width 45 height 12
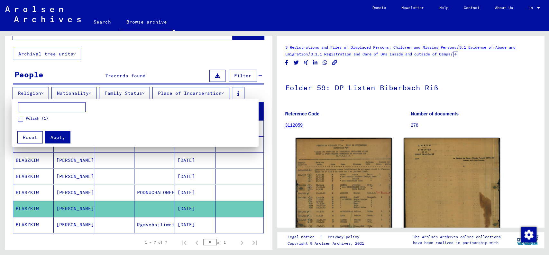
click at [46, 107] on input at bounding box center [52, 107] width 68 height 10
type input "*****"
click at [63, 137] on span "Apply" at bounding box center [58, 137] width 14 height 6
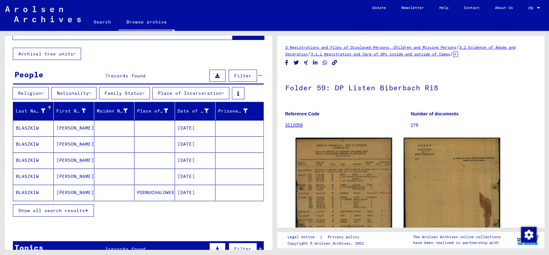
click at [179, 125] on mat-cell "07/20/1914" at bounding box center [195, 128] width 41 height 16
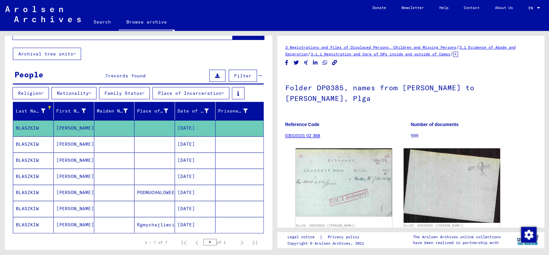
click at [86, 89] on button "Nationality" at bounding box center [73, 93] width 45 height 12
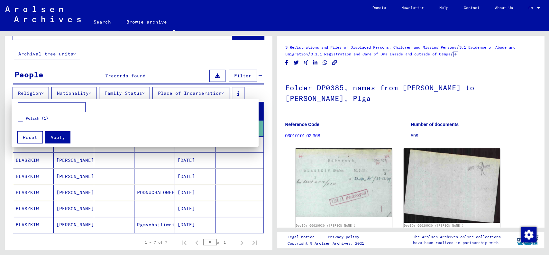
click at [52, 106] on input at bounding box center [52, 107] width 68 height 10
type input "*******"
click at [58, 134] on button "Apply" at bounding box center [57, 137] width 25 height 12
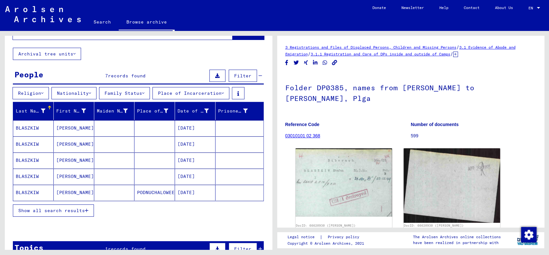
click at [190, 125] on mat-cell "07/20/1914" at bounding box center [195, 128] width 41 height 16
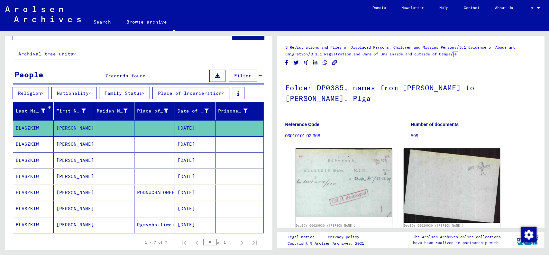
click at [113, 128] on mat-cell at bounding box center [114, 128] width 41 height 16
click at [71, 126] on mat-cell "STEFAN" at bounding box center [74, 128] width 41 height 16
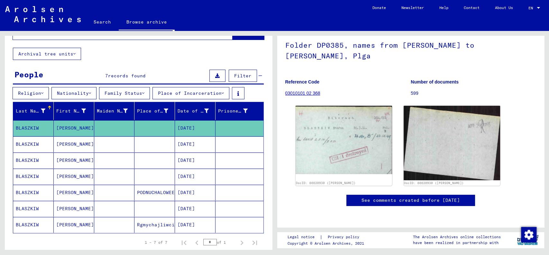
scroll to position [35, 0]
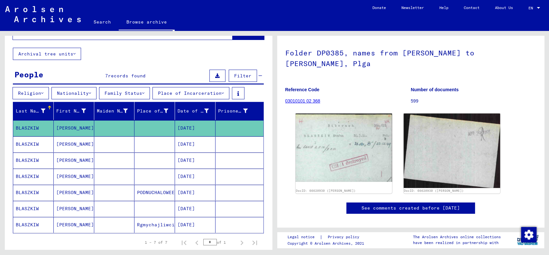
click at [31, 122] on mat-cell "BLASZKIW" at bounding box center [33, 128] width 41 height 16
click at [59, 208] on mat-cell "Stefan" at bounding box center [74, 209] width 41 height 16
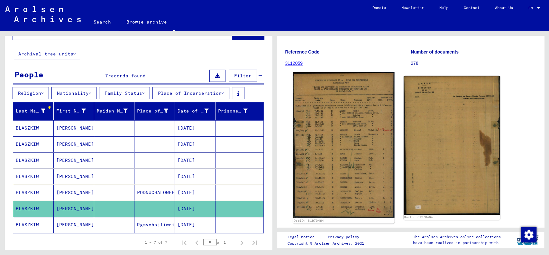
scroll to position [76, 0]
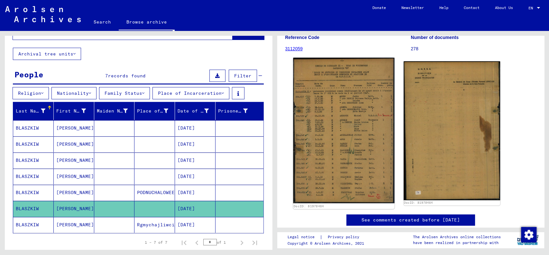
click at [343, 158] on img at bounding box center [343, 130] width 101 height 145
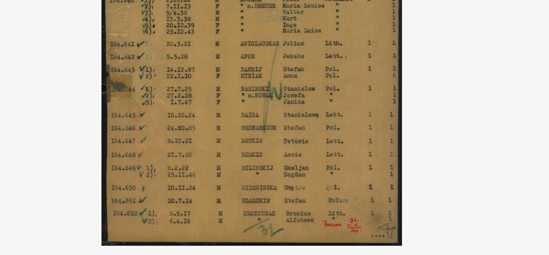
click at [353, 171] on img at bounding box center [275, 111] width 396 height 190
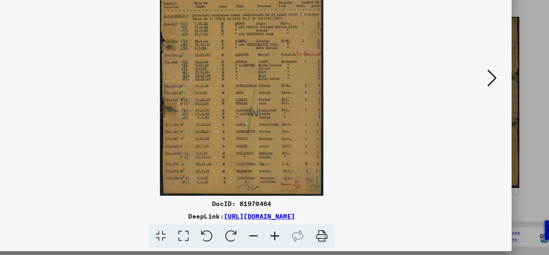
scroll to position [0, 0]
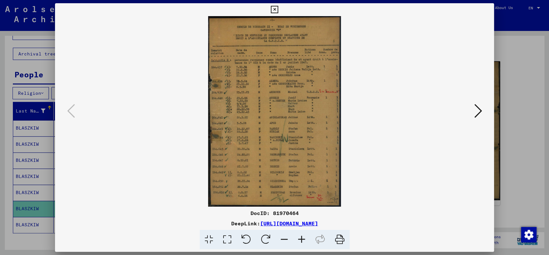
click at [275, 10] on icon at bounding box center [274, 10] width 7 height 8
